Goal: Task Accomplishment & Management: Manage account settings

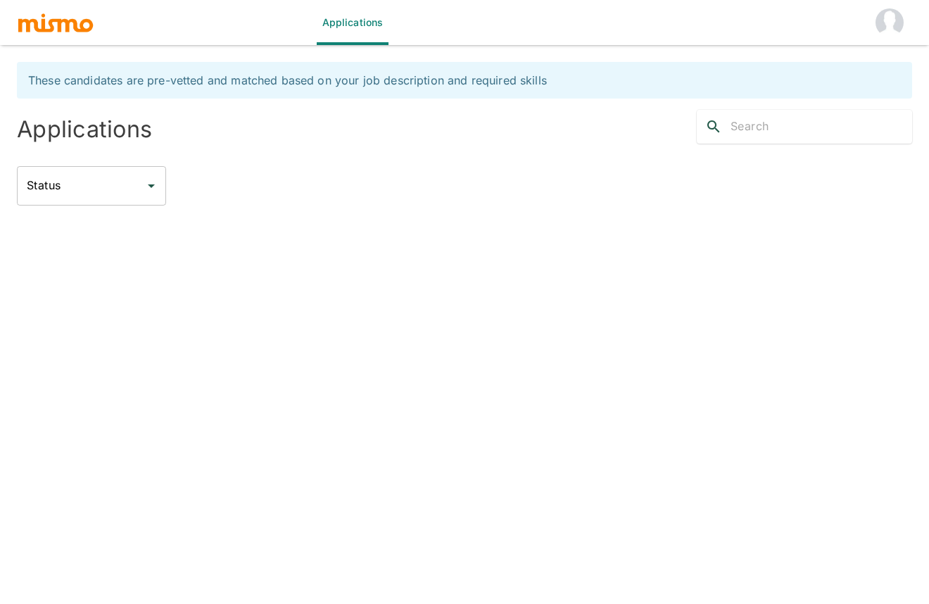
type input "Active statuses"
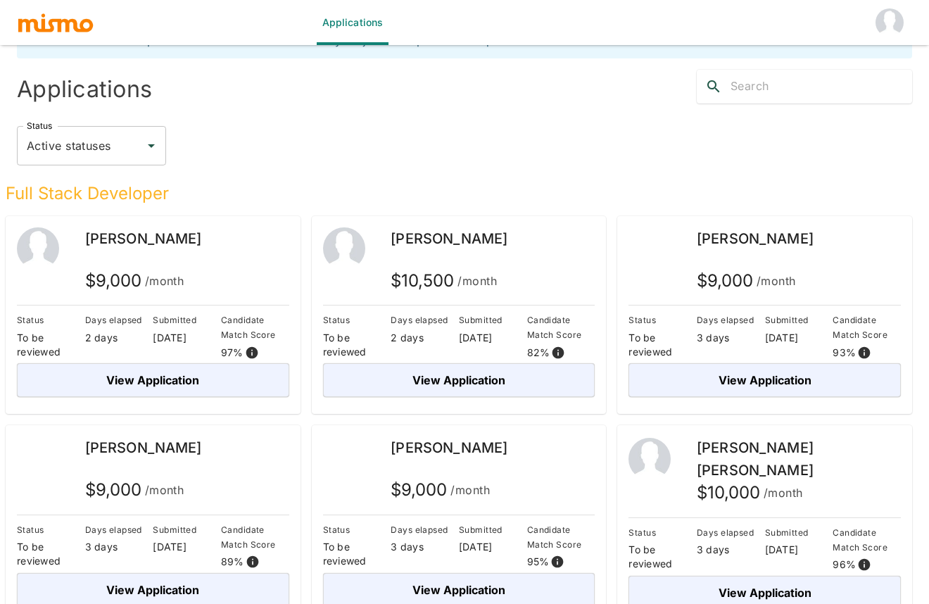
scroll to position [60, 0]
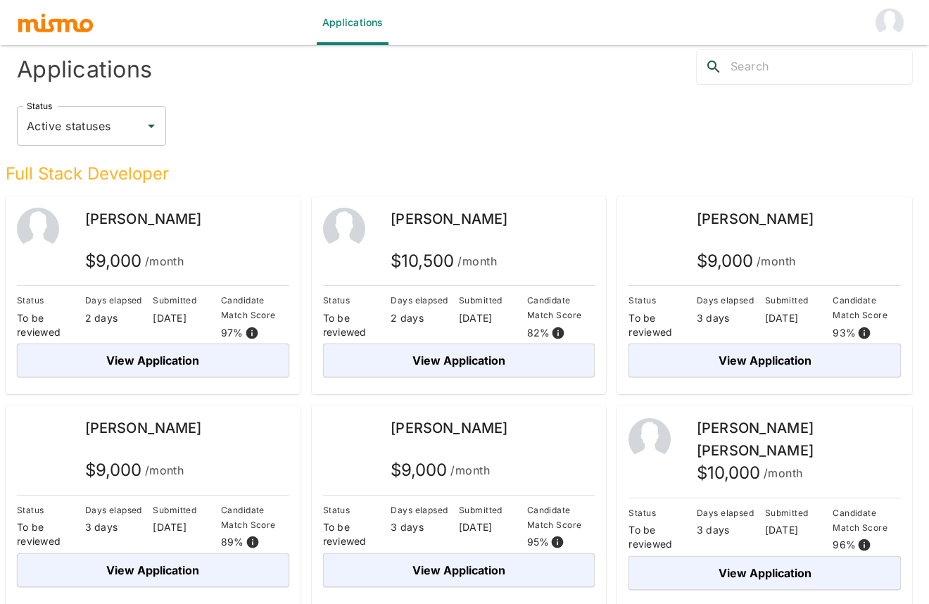
click at [893, 19] on img "account of current user" at bounding box center [889, 22] width 28 height 28
click at [875, 65] on li "Log out" at bounding box center [885, 65] width 65 height 28
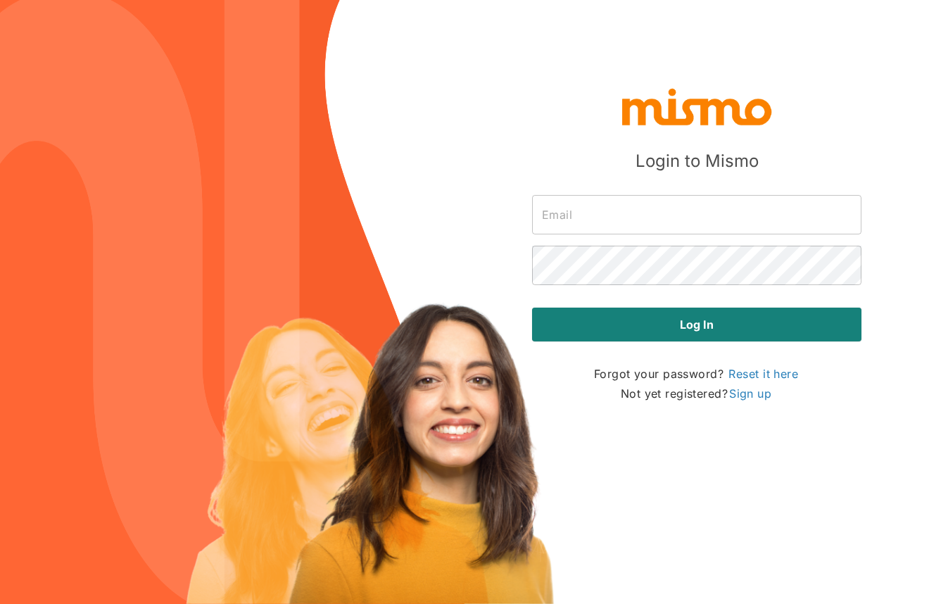
click at [681, 210] on input "text" at bounding box center [696, 214] width 329 height 39
type input "[EMAIL_ADDRESS][DOMAIN_NAME]"
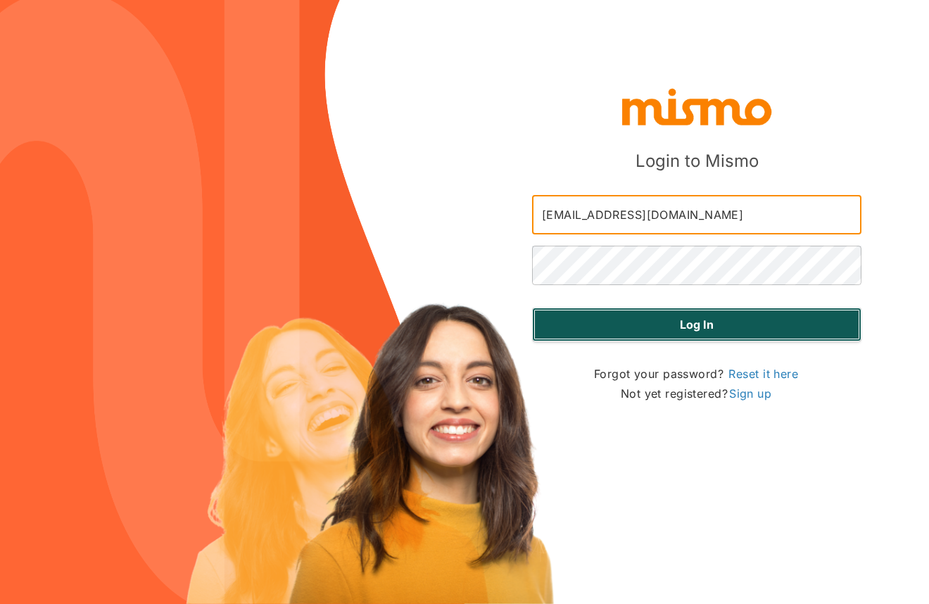
click at [657, 328] on button "Log in" at bounding box center [696, 325] width 329 height 34
